Goal: Task Accomplishment & Management: Manage account settings

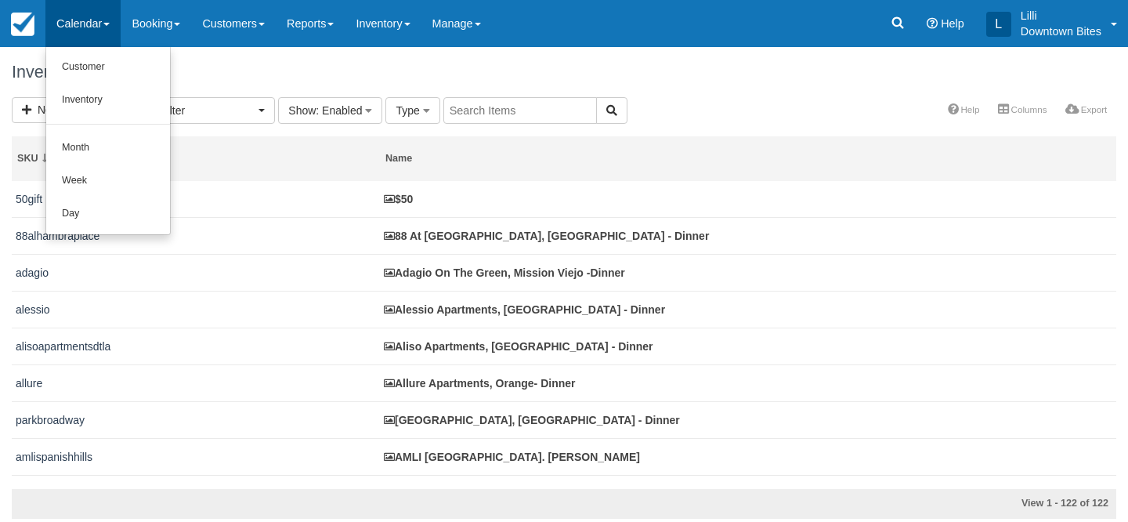
select select
click at [83, 154] on link "Month" at bounding box center [108, 148] width 124 height 33
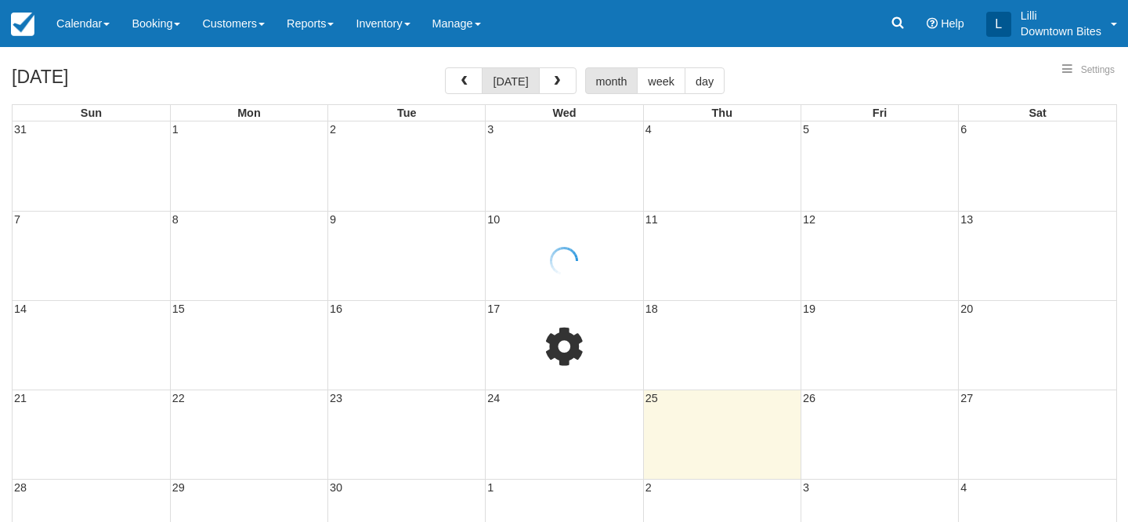
select select
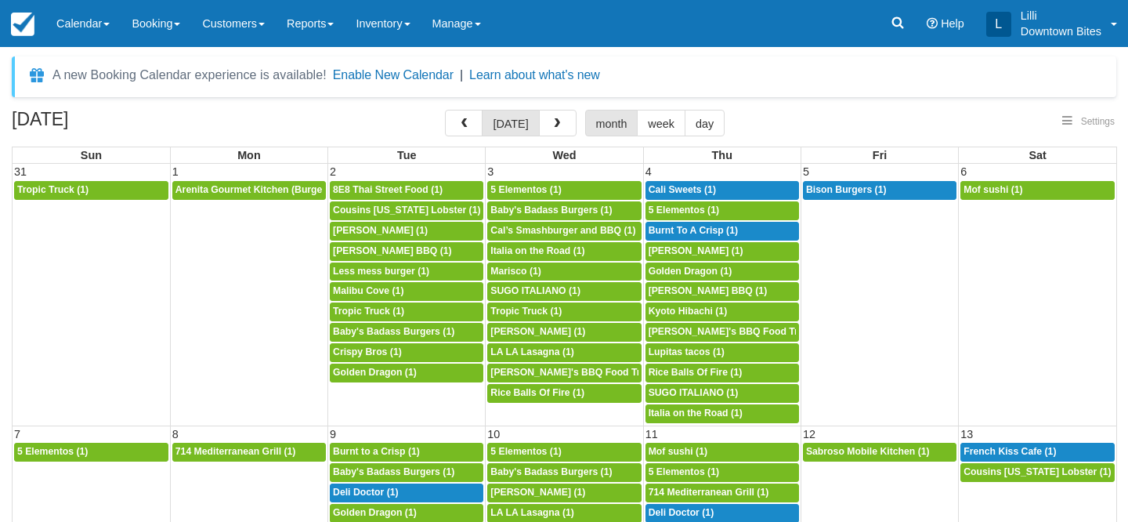
select select
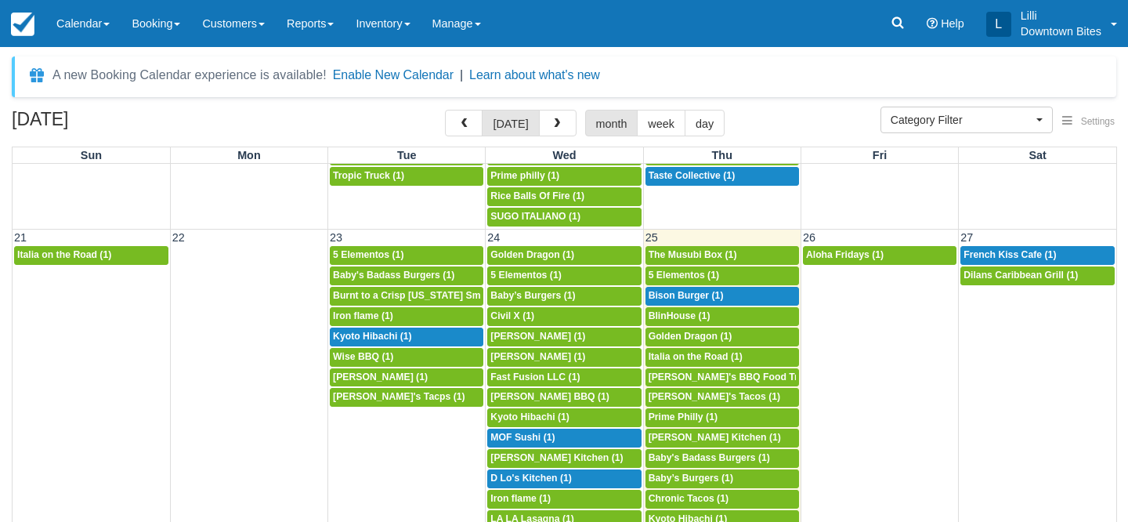
scroll to position [949, 0]
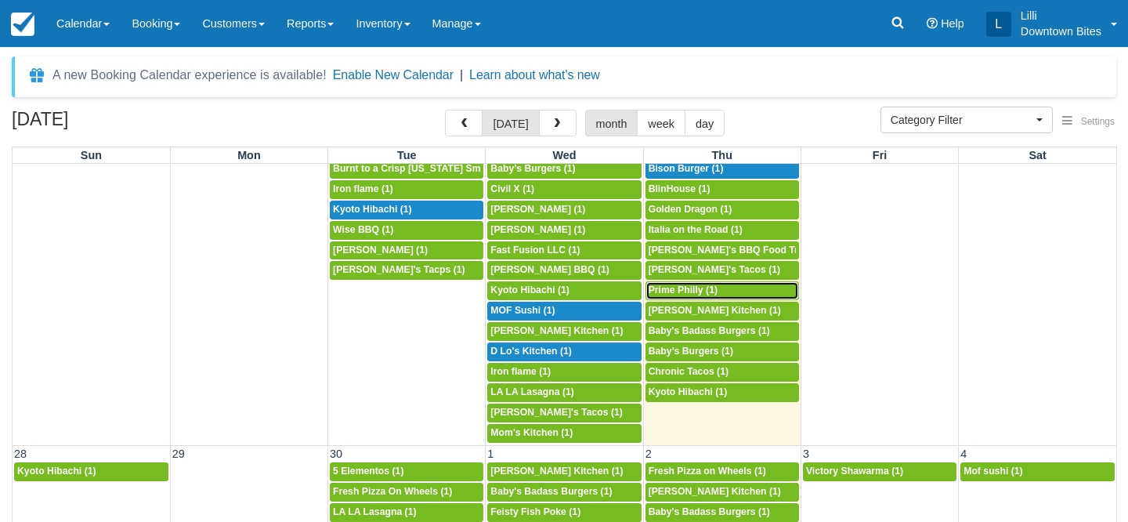
click at [679, 290] on span "Prime Philly (1)" at bounding box center [683, 289] width 69 height 11
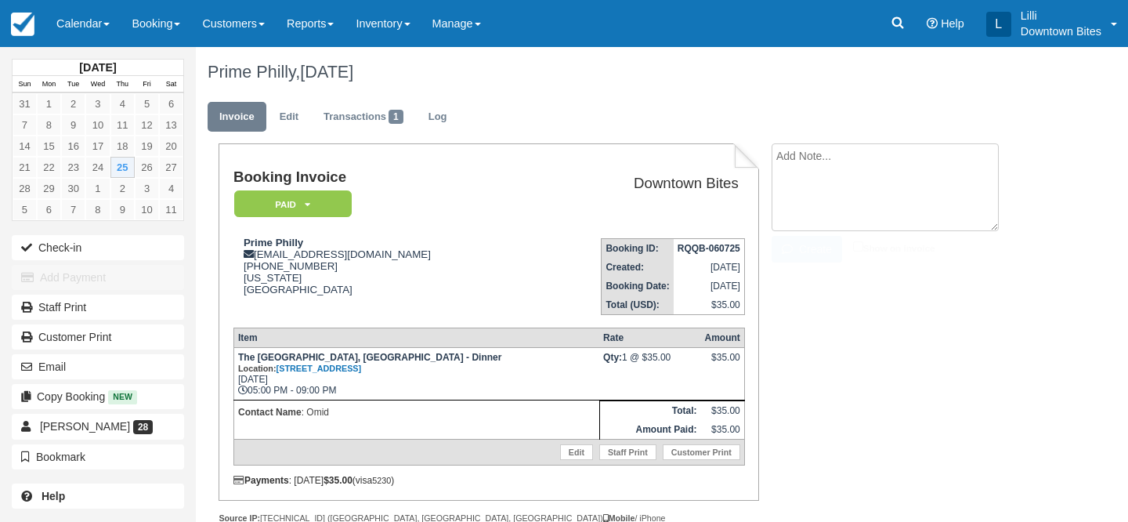
click at [882, 171] on textarea at bounding box center [885, 187] width 227 height 88
paste textarea "Re: Downtown Bites Booking Reminder & Load Instructions: [GEOGRAPHIC_DATA], [GE…"
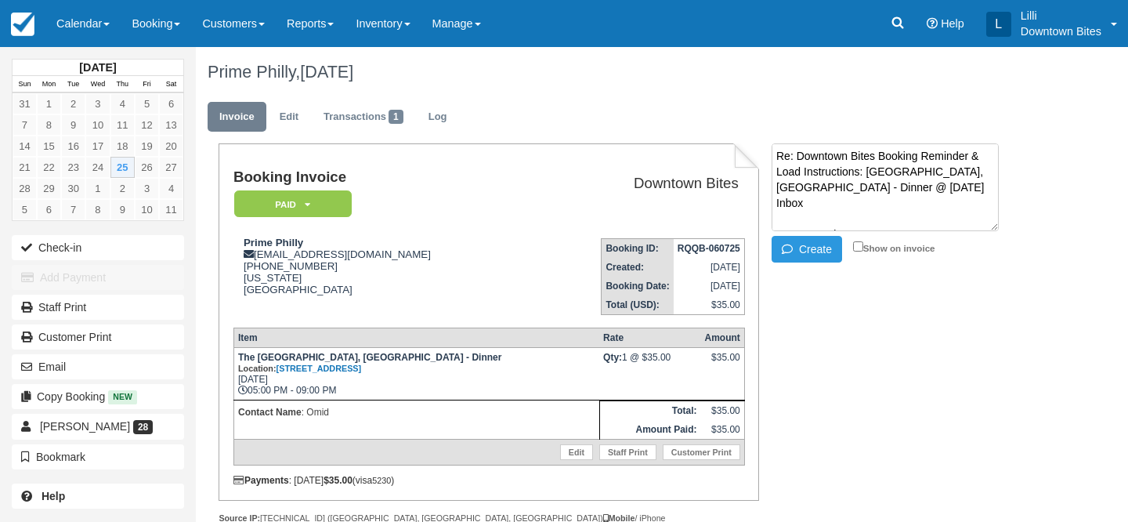
scroll to position [292, 0]
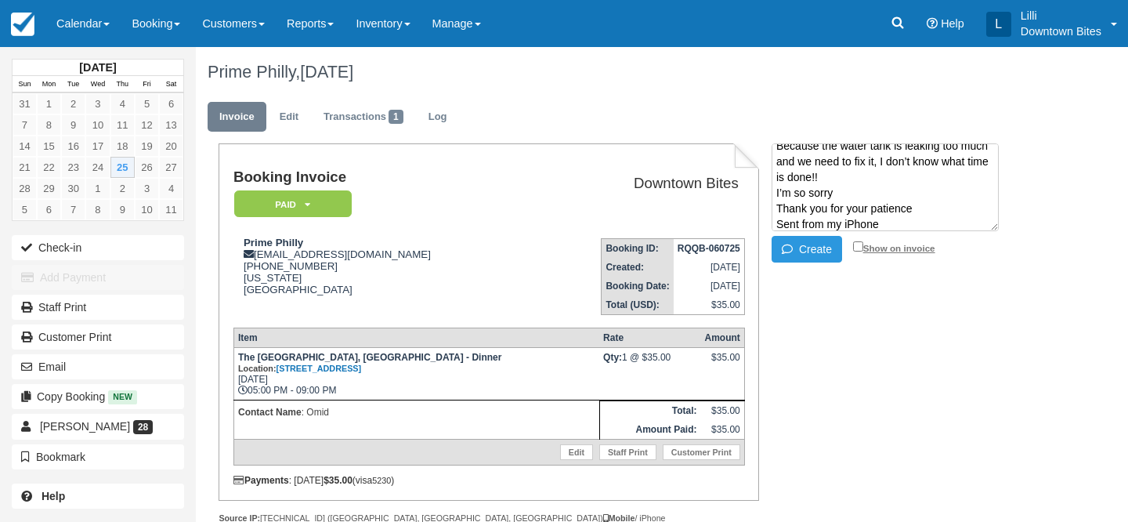
type textarea "Re: Downtown Bites Booking Reminder & Load Instructions: [GEOGRAPHIC_DATA], [GE…"
click at [855, 246] on input "Show on invoice" at bounding box center [858, 246] width 10 height 10
checkbox input "true"
click at [799, 251] on button "Create" at bounding box center [807, 249] width 71 height 27
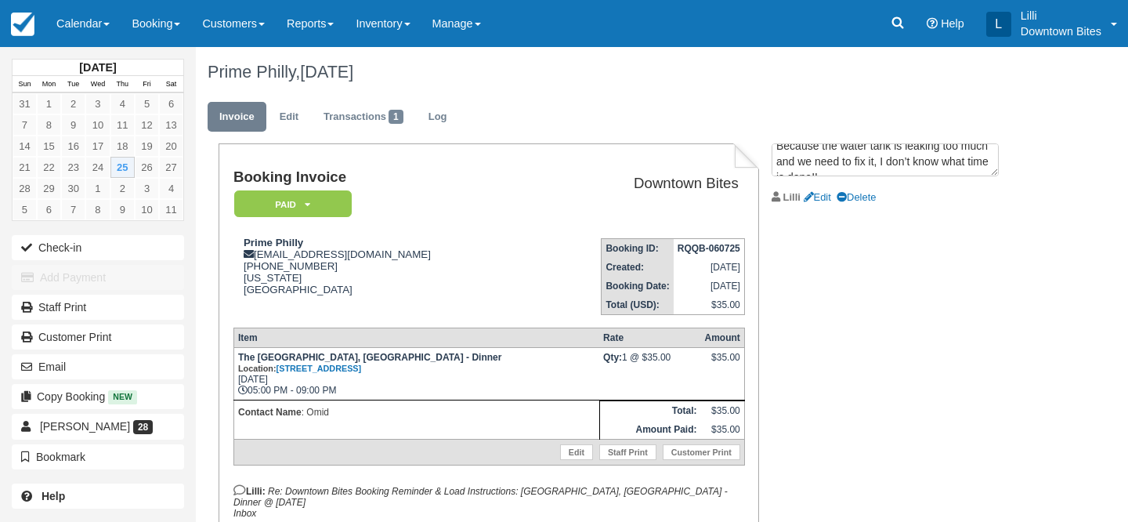
scroll to position [0, 0]
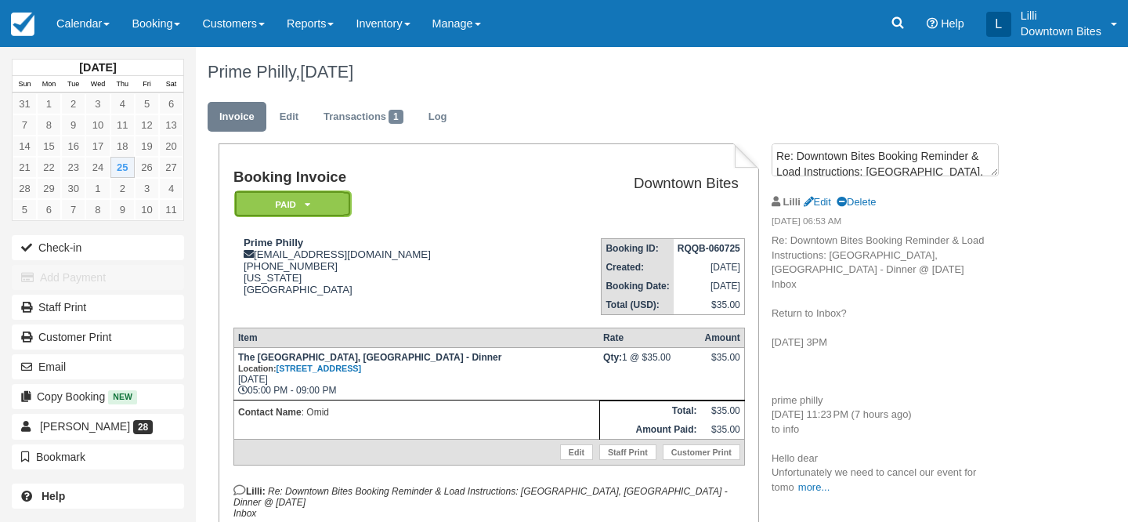
click at [323, 209] on em "Paid" at bounding box center [293, 203] width 118 height 27
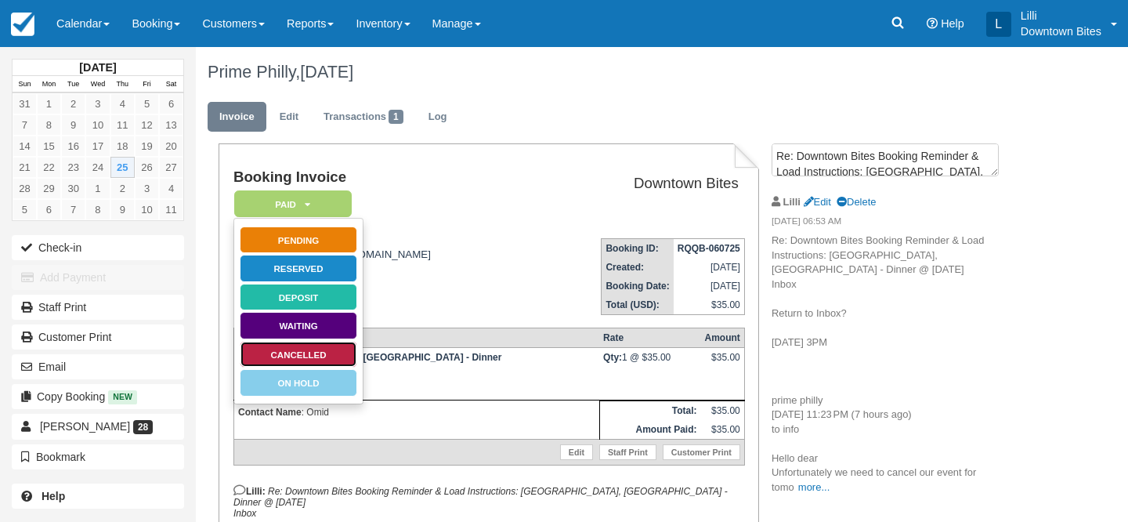
click at [322, 356] on link "Cancelled" at bounding box center [299, 354] width 118 height 27
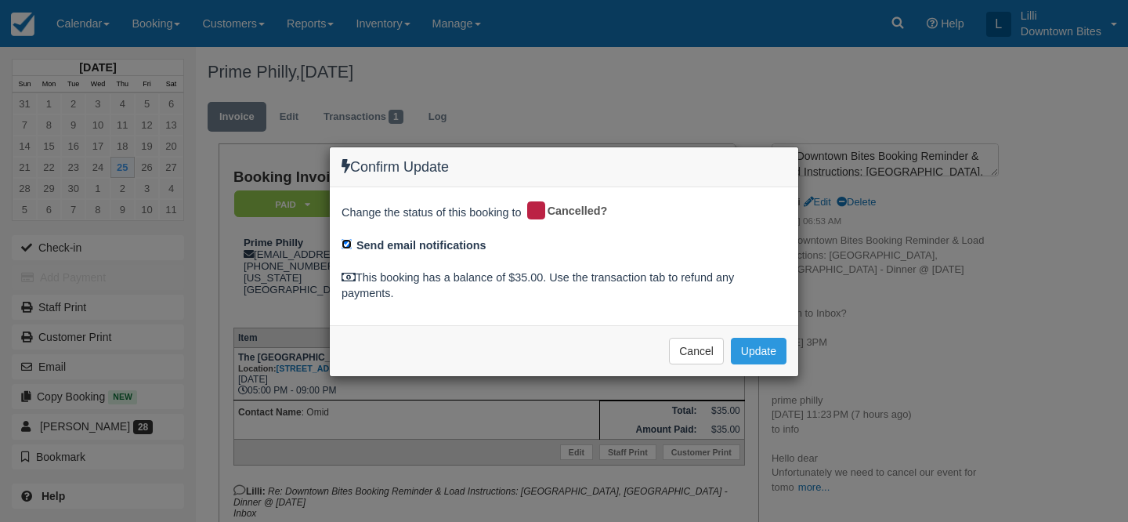
click at [347, 244] on input "Send email notifications" at bounding box center [347, 244] width 10 height 10
checkbox input "false"
click at [759, 341] on button "Update" at bounding box center [759, 351] width 56 height 27
